Goal: Transaction & Acquisition: Purchase product/service

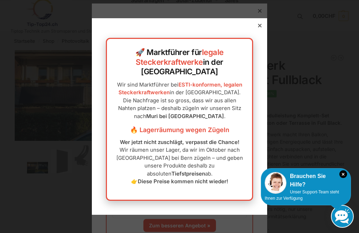
click at [257, 44] on div "🚀 Marktführer für legale Steckerkraftwerke in der Schweiz Wir sind Marktführer …" at bounding box center [179, 116] width 175 height 196
click at [266, 38] on div "🚀 Marktführer für legale Steckerkraftwerke in der Schweiz Wir sind Marktführer …" at bounding box center [179, 116] width 175 height 196
click at [261, 27] on icon at bounding box center [260, 26] width 4 height 4
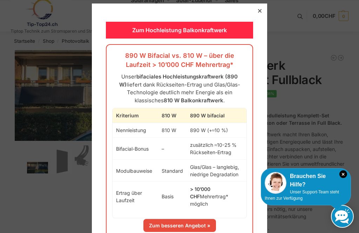
click at [262, 9] on div at bounding box center [260, 11] width 6 height 6
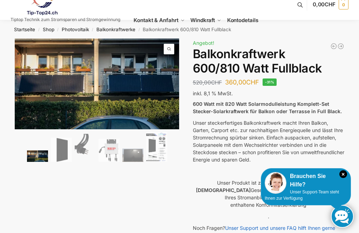
scroll to position [8, 0]
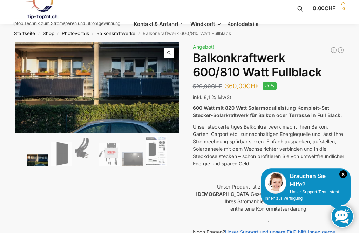
click at [120, 96] on img at bounding box center [285, 191] width 540 height 298
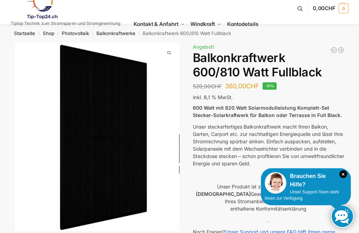
click at [177, 134] on img at bounding box center [122, 164] width 215 height 245
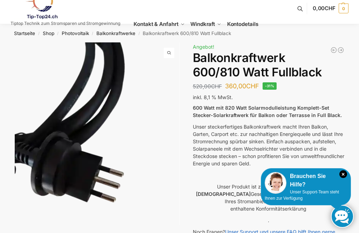
click at [169, 139] on img at bounding box center [97, 151] width 165 height 219
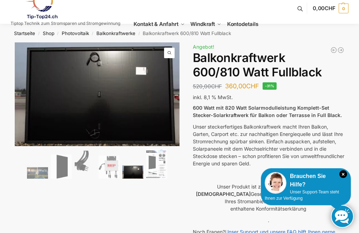
click at [178, 109] on img at bounding box center [155, 130] width 281 height 177
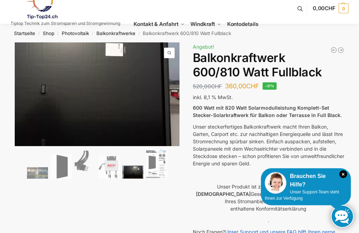
click at [180, 102] on img at bounding box center [262, 158] width 165 height 233
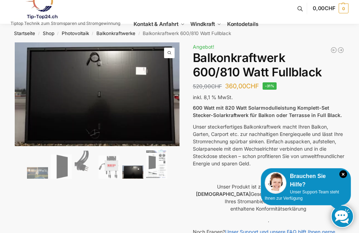
click at [180, 111] on img at bounding box center [262, 158] width 165 height 233
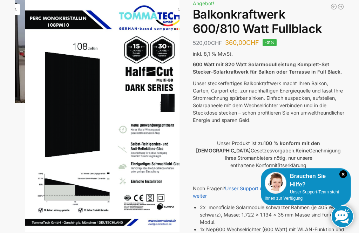
scroll to position [52, 0]
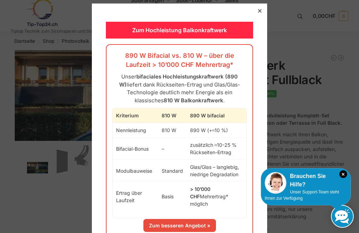
click at [251, 3] on div at bounding box center [179, 116] width 359 height 233
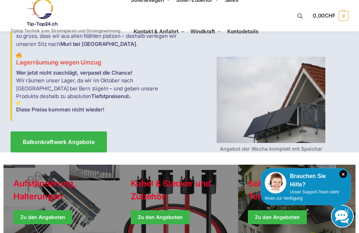
scroll to position [57, 0]
click at [81, 145] on span "Balkonkraftwerk Angebote" at bounding box center [59, 142] width 72 height 6
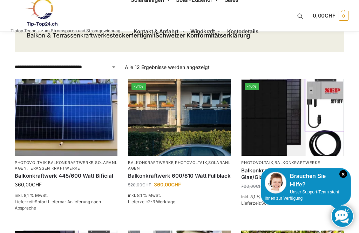
scroll to position [83, 0]
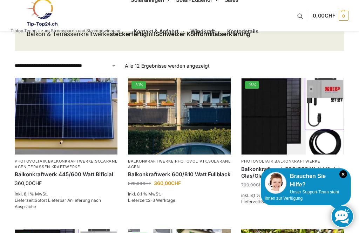
click at [205, 218] on link "In den Warenkorb" at bounding box center [179, 216] width 103 height 14
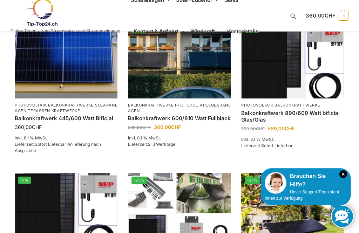
scroll to position [140, 0]
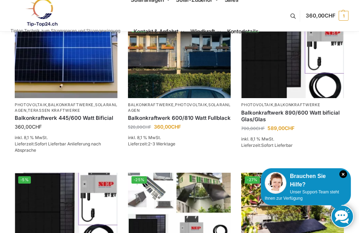
click at [308, 163] on link "In den Warenkorb" at bounding box center [292, 161] width 103 height 14
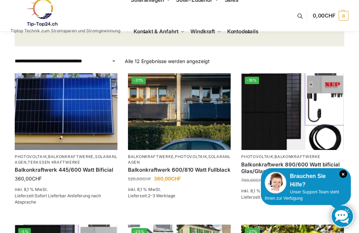
scroll to position [88, 0]
click at [188, 135] on img at bounding box center [179, 111] width 103 height 77
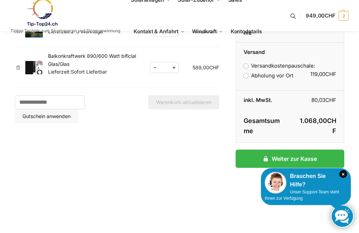
scroll to position [45, 0]
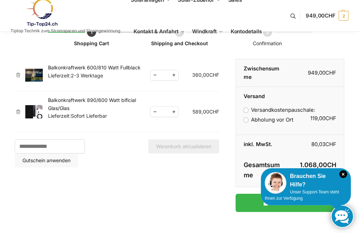
click at [21, 75] on link "×" at bounding box center [18, 75] width 7 height 5
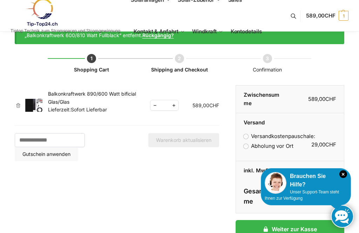
scroll to position [8, 0]
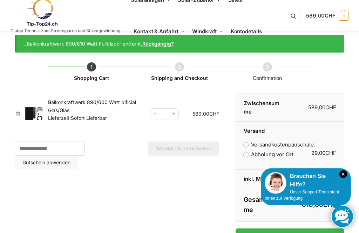
click at [15, 114] on link "×" at bounding box center [18, 114] width 7 height 5
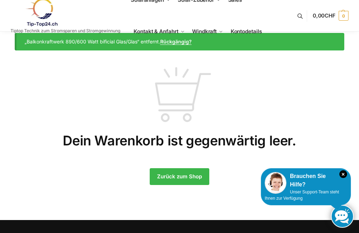
scroll to position [0, 0]
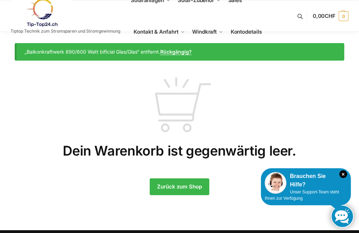
click at [184, 188] on link "Zurück zum Shop" at bounding box center [180, 186] width 60 height 17
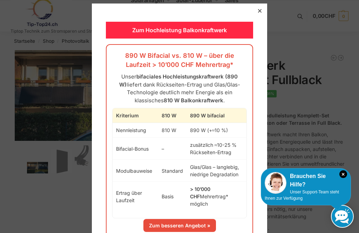
click at [193, 221] on link "Zum besseren Angebot »" at bounding box center [179, 225] width 73 height 13
click at [261, 10] on icon at bounding box center [260, 11] width 4 height 4
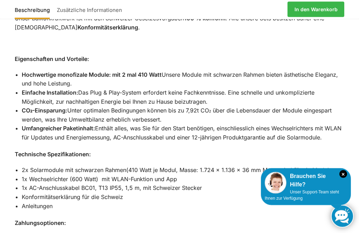
scroll to position [623, 0]
click at [283, 166] on li "2x Solarmodule mit schwarzen Rahmen(410 Watt je Modul, Masse: 1.724 x 1.136 x 3…" at bounding box center [183, 170] width 323 height 9
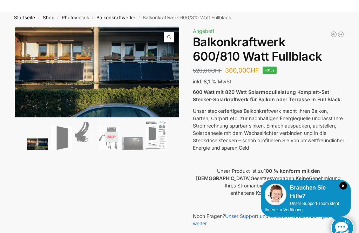
scroll to position [0, 0]
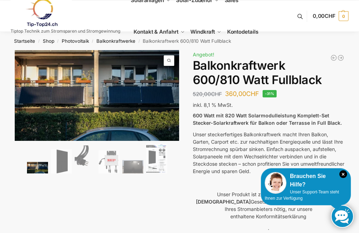
click at [165, 30] on span "Kontakt & Anfahrt" at bounding box center [156, 31] width 45 height 7
click at [162, 31] on span "Kontakt & Anfahrt" at bounding box center [156, 31] width 45 height 7
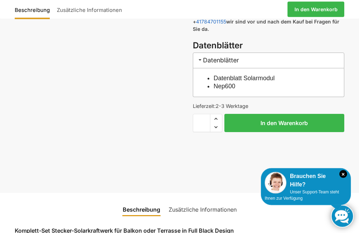
scroll to position [337, 0]
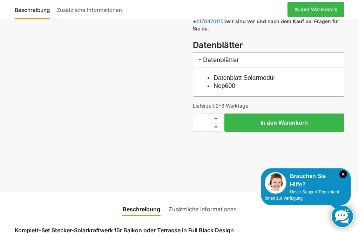
click at [293, 122] on button "In den Warenkorb" at bounding box center [284, 123] width 120 height 18
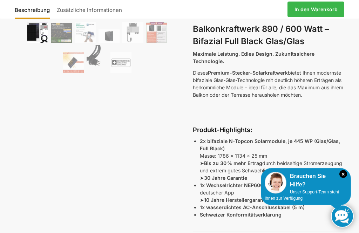
scroll to position [197, 0]
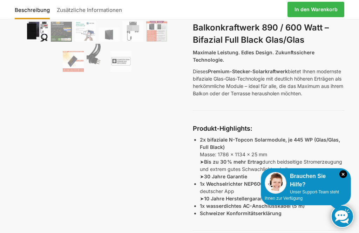
click at [343, 104] on div "890/600 Watt Komplett-Set Stecker-Solarkraftwerk für Balkon oder Terrasse in Fu…" at bounding box center [269, 236] width 152 height 615
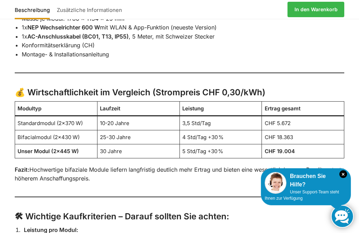
scroll to position [1334, 0]
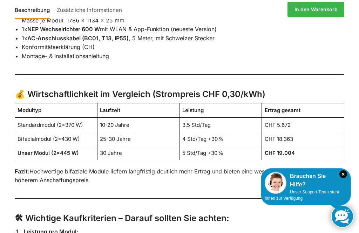
click at [65, 149] on figure "Modultyp Laufzeit Leistung Ertrag gesamt Standardmodul (2×370 W) 10-20 Jahre 3,…" at bounding box center [180, 135] width 330 height 64
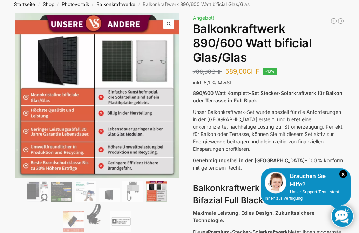
scroll to position [36, 0]
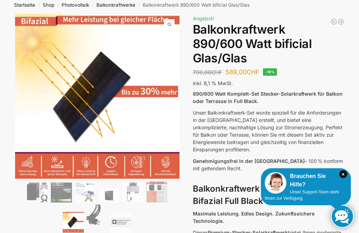
click at [32, 96] on img at bounding box center [190, 189] width 351 height 351
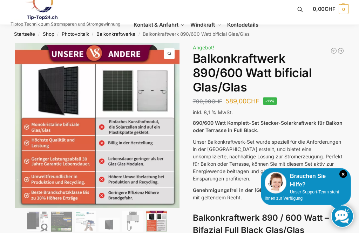
scroll to position [0, 0]
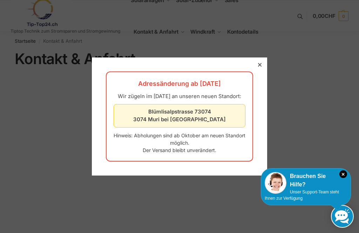
click at [262, 62] on div at bounding box center [260, 65] width 6 height 6
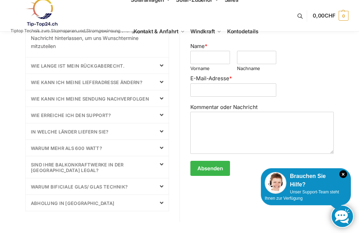
scroll to position [360, 0]
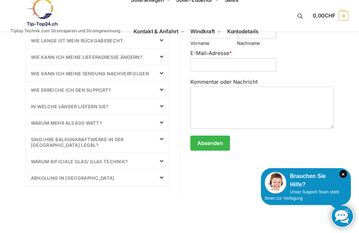
click at [161, 121] on icon at bounding box center [162, 123] width 4 height 6
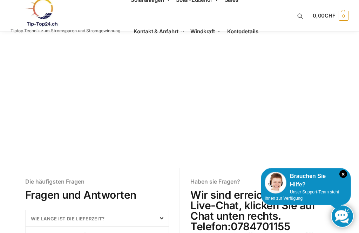
scroll to position [0, 0]
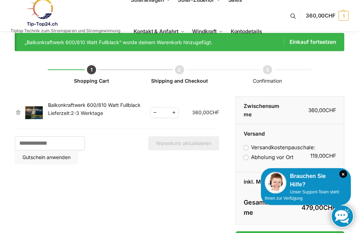
scroll to position [4, 0]
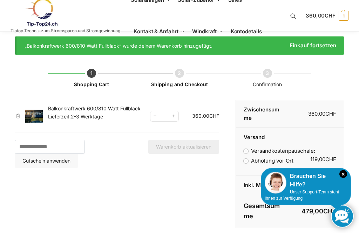
click at [251, 163] on label "Abholung vor Ort" at bounding box center [269, 161] width 50 height 7
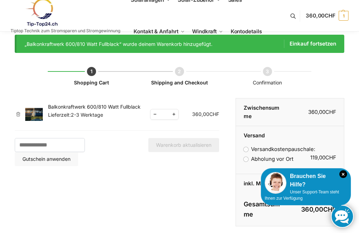
scroll to position [0, 0]
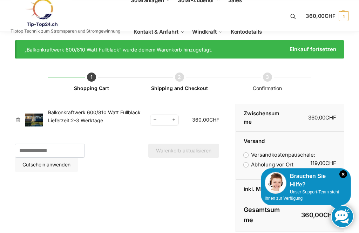
click at [59, 115] on link "Balkonkraftwerk 600/810 Watt Fullblack" at bounding box center [94, 112] width 93 height 6
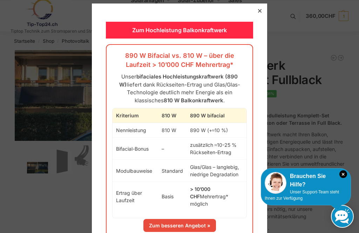
click at [262, 11] on div at bounding box center [260, 11] width 6 height 6
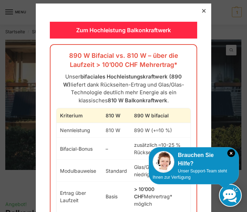
click at [207, 11] on div at bounding box center [204, 11] width 6 height 6
